Goal: Obtain resource: Download file/media

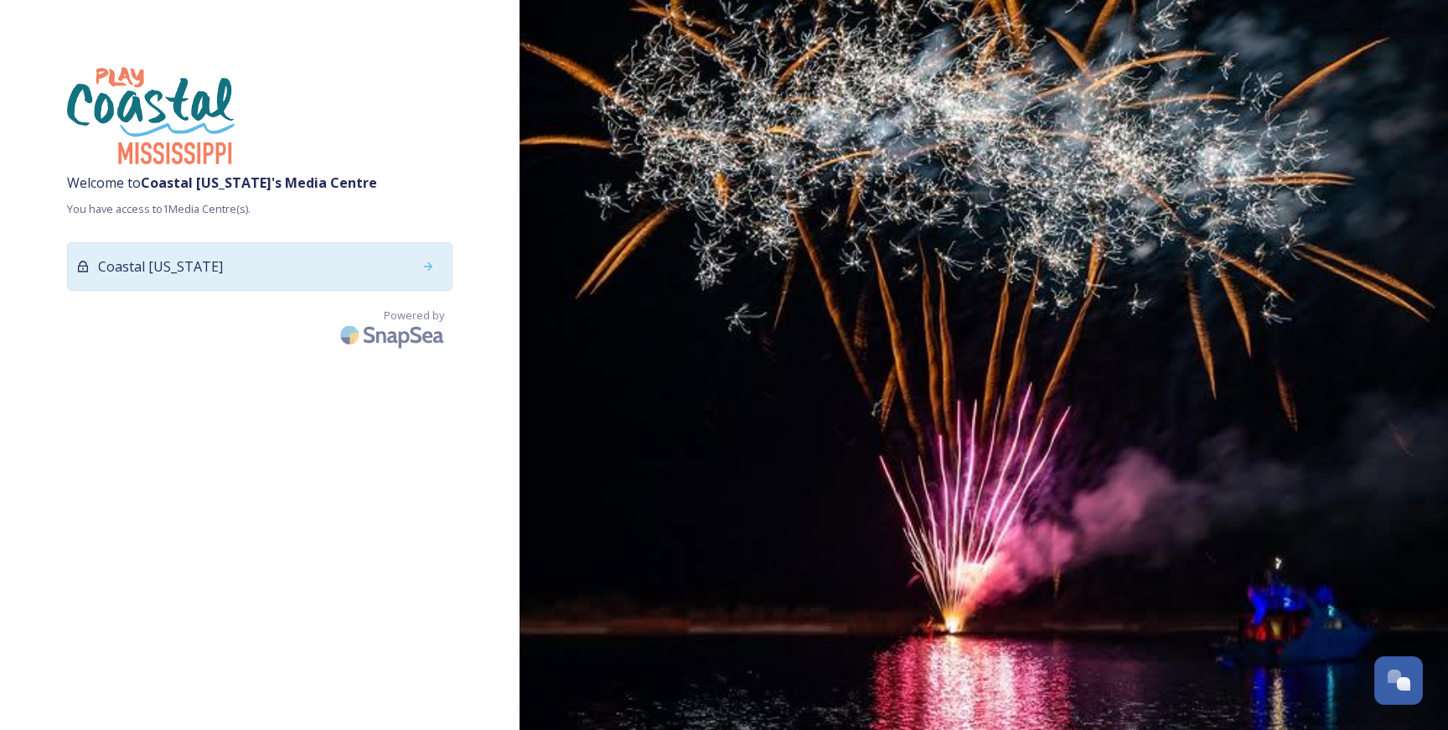
click at [244, 267] on div "Coastal [US_STATE]" at bounding box center [259, 266] width 385 height 49
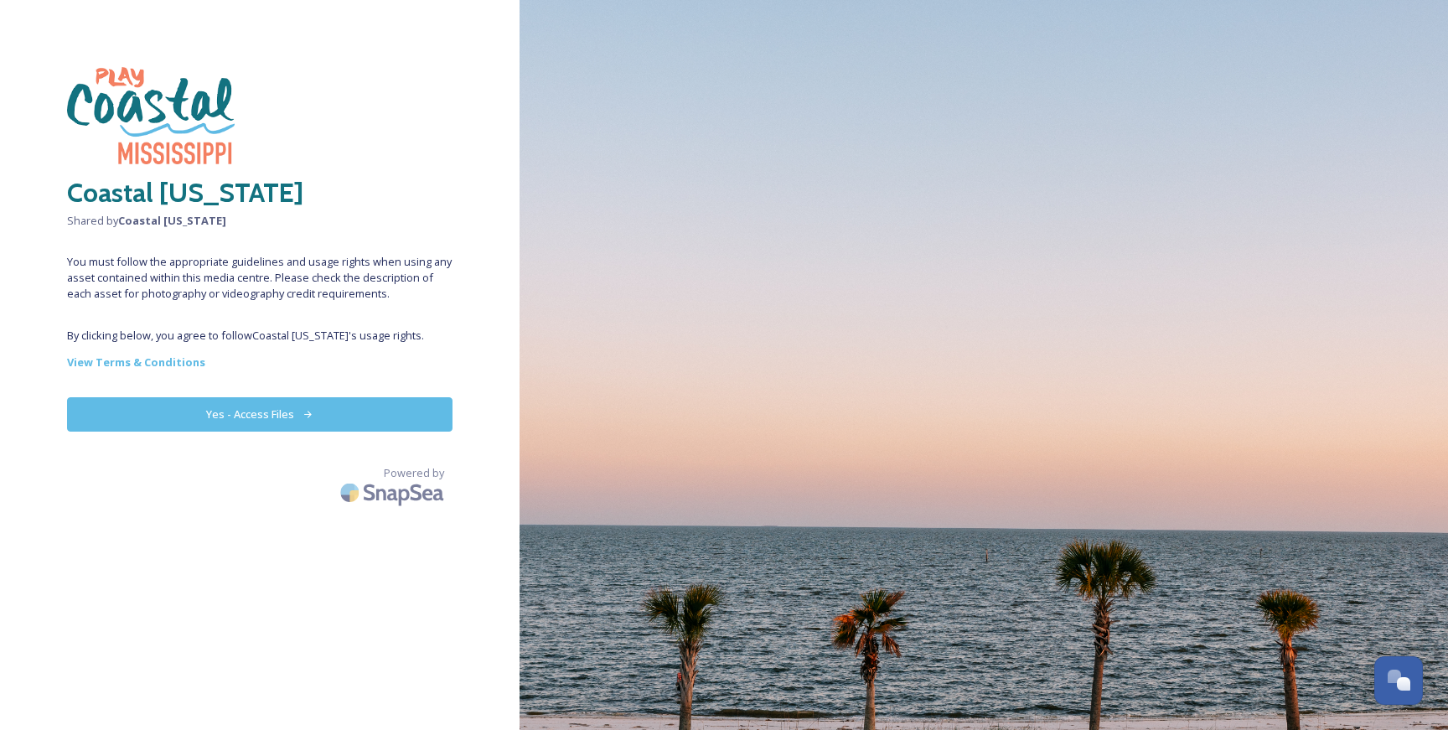
click at [277, 406] on button "Yes - Access Files" at bounding box center [259, 414] width 385 height 34
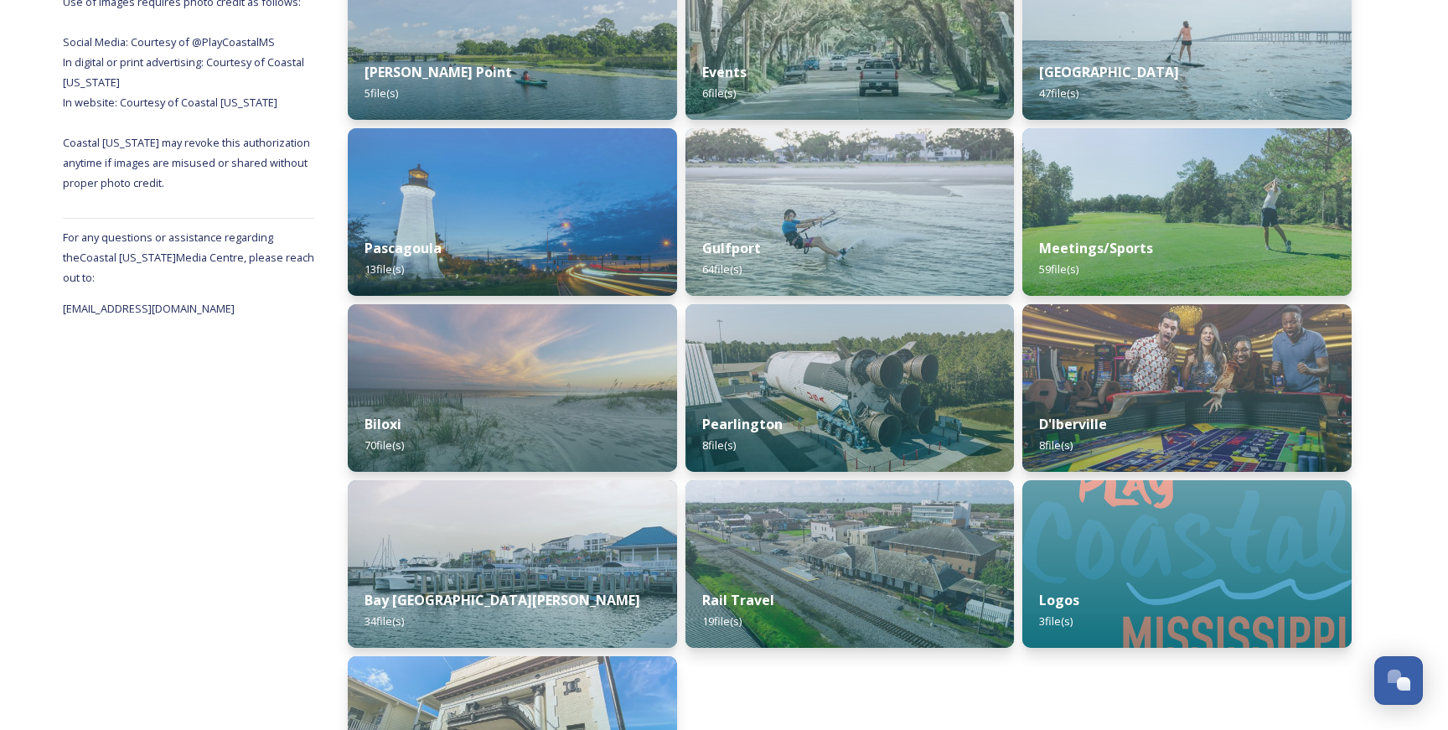
scroll to position [603, 0]
